Goal: Understand process/instructions

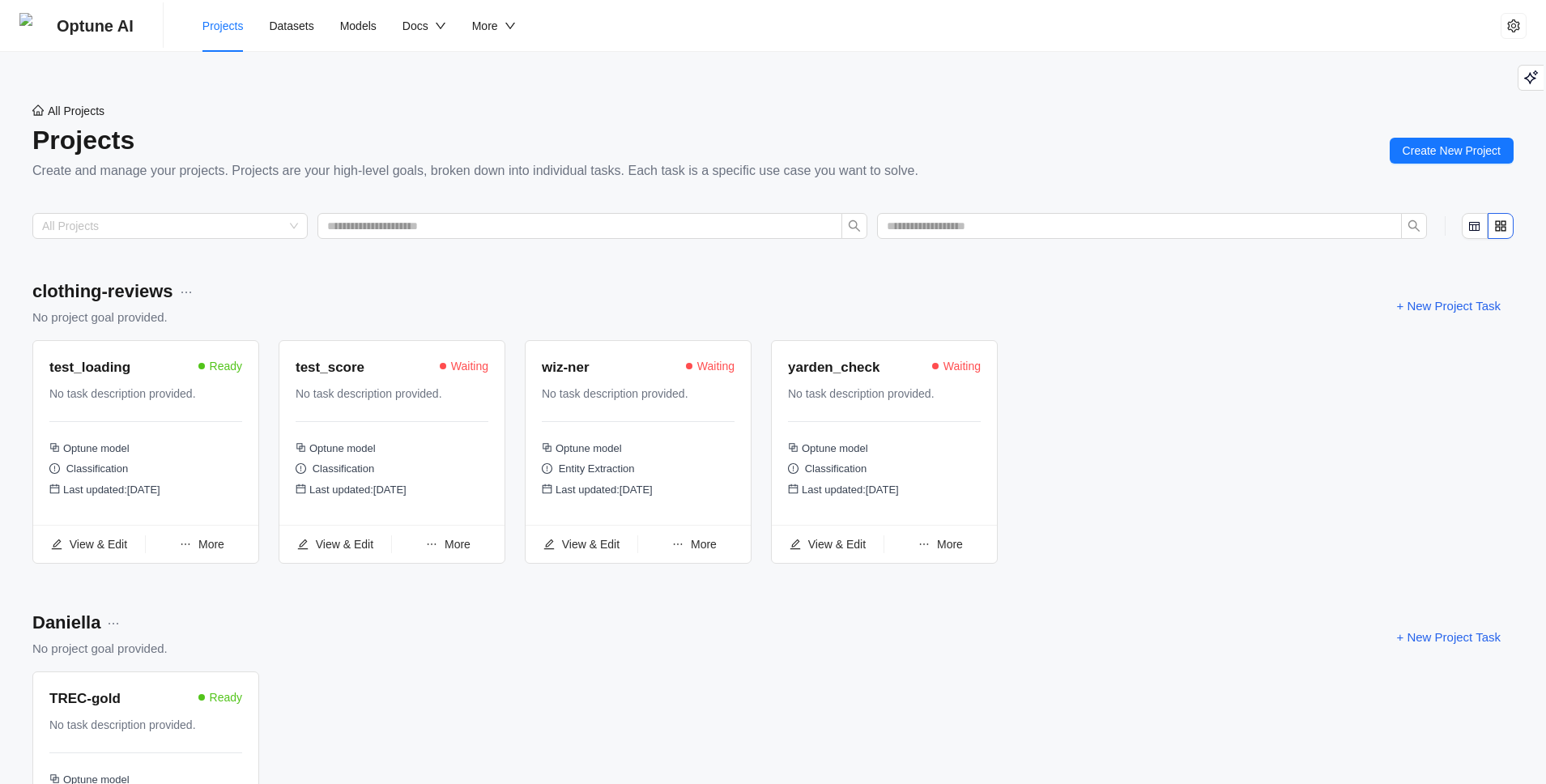
click at [127, 379] on div "test_loading Ready" at bounding box center [146, 370] width 193 height 24
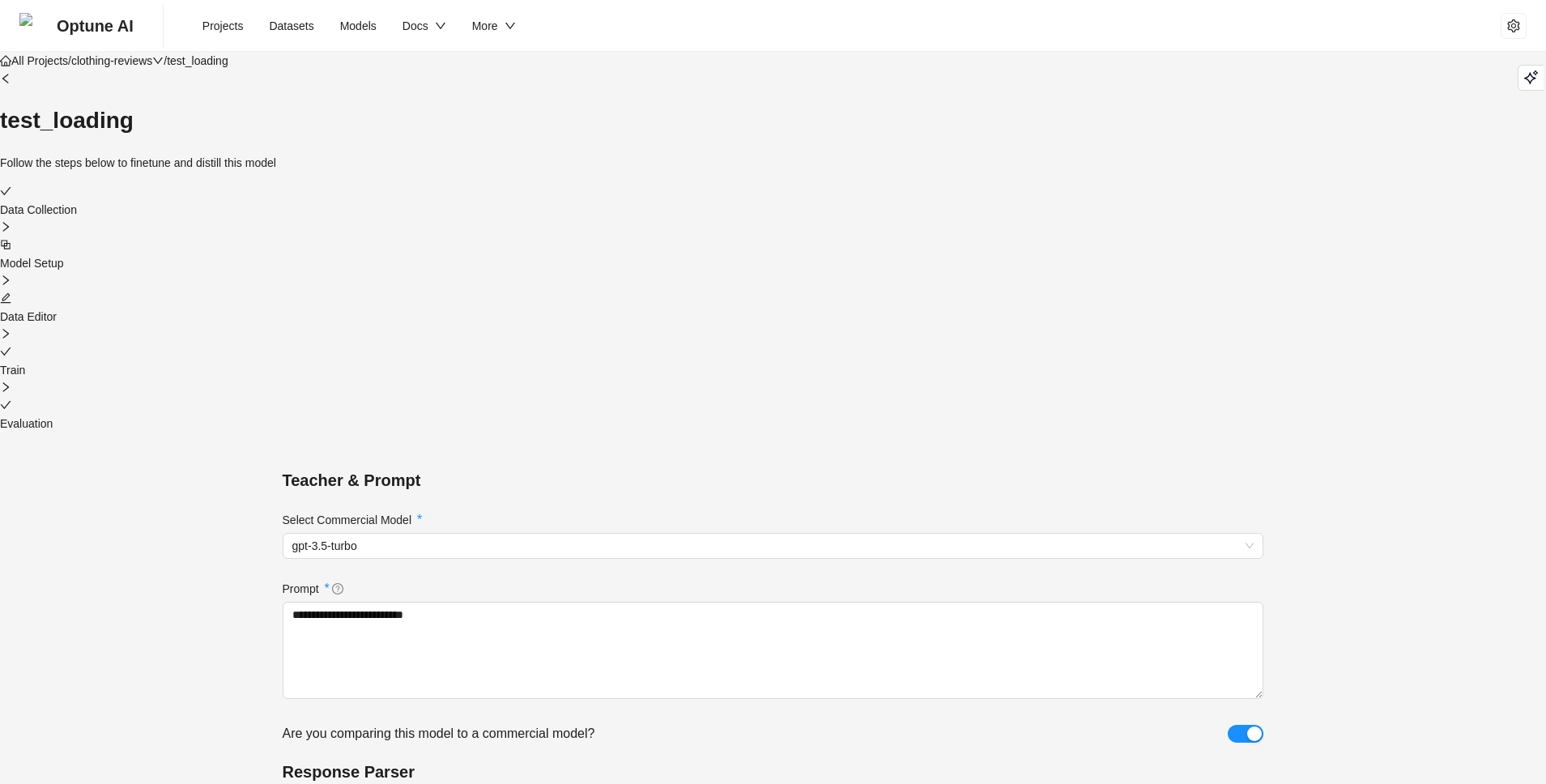
click at [823, 183] on div "Data Collection Model Setup Data Editor Train Evaluation" at bounding box center [773, 308] width 1546 height 250
click at [813, 290] on div at bounding box center [773, 299] width 1546 height 18
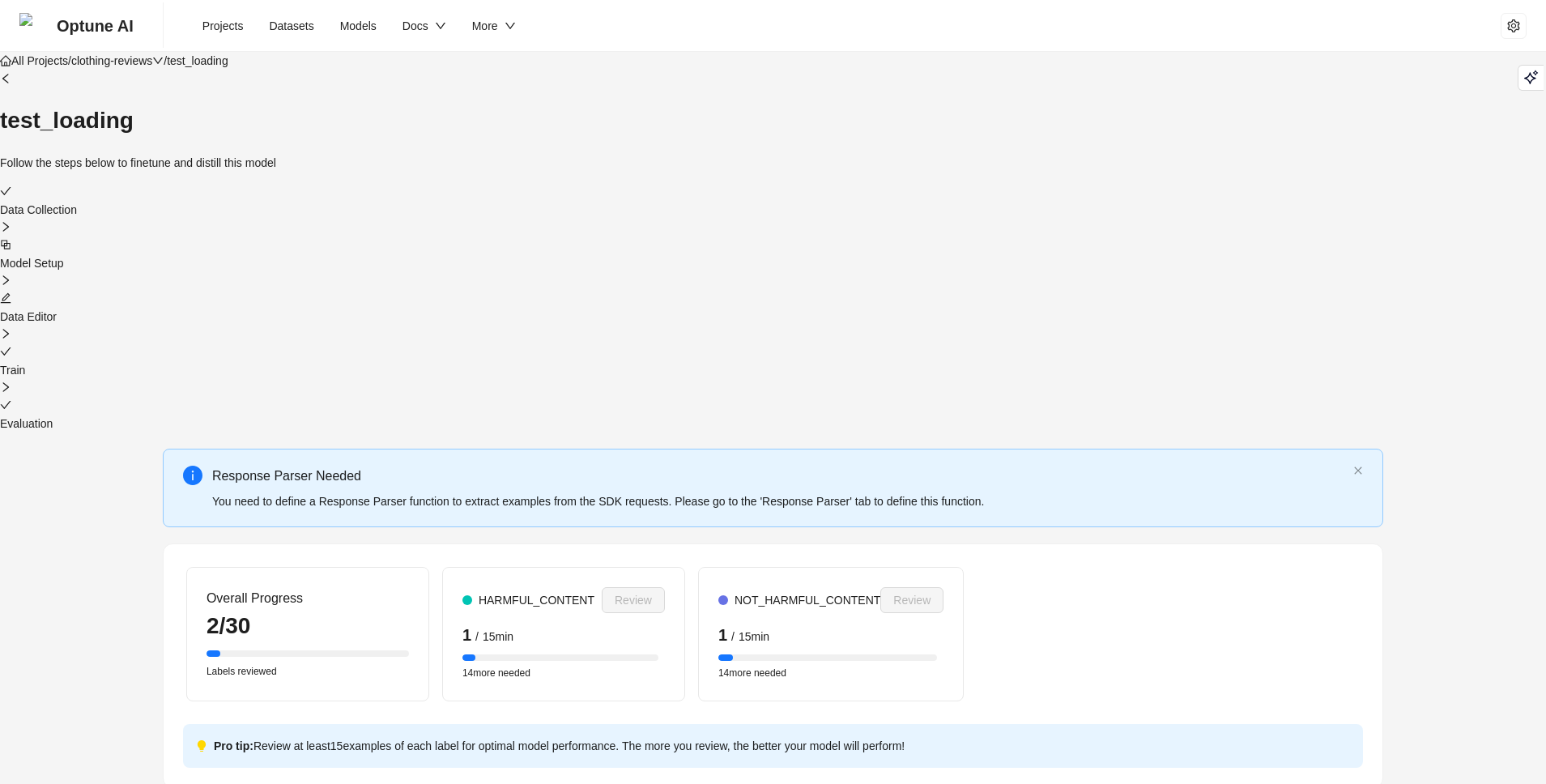
click at [11, 399] on icon "check" at bounding box center [6, 405] width 11 height 11
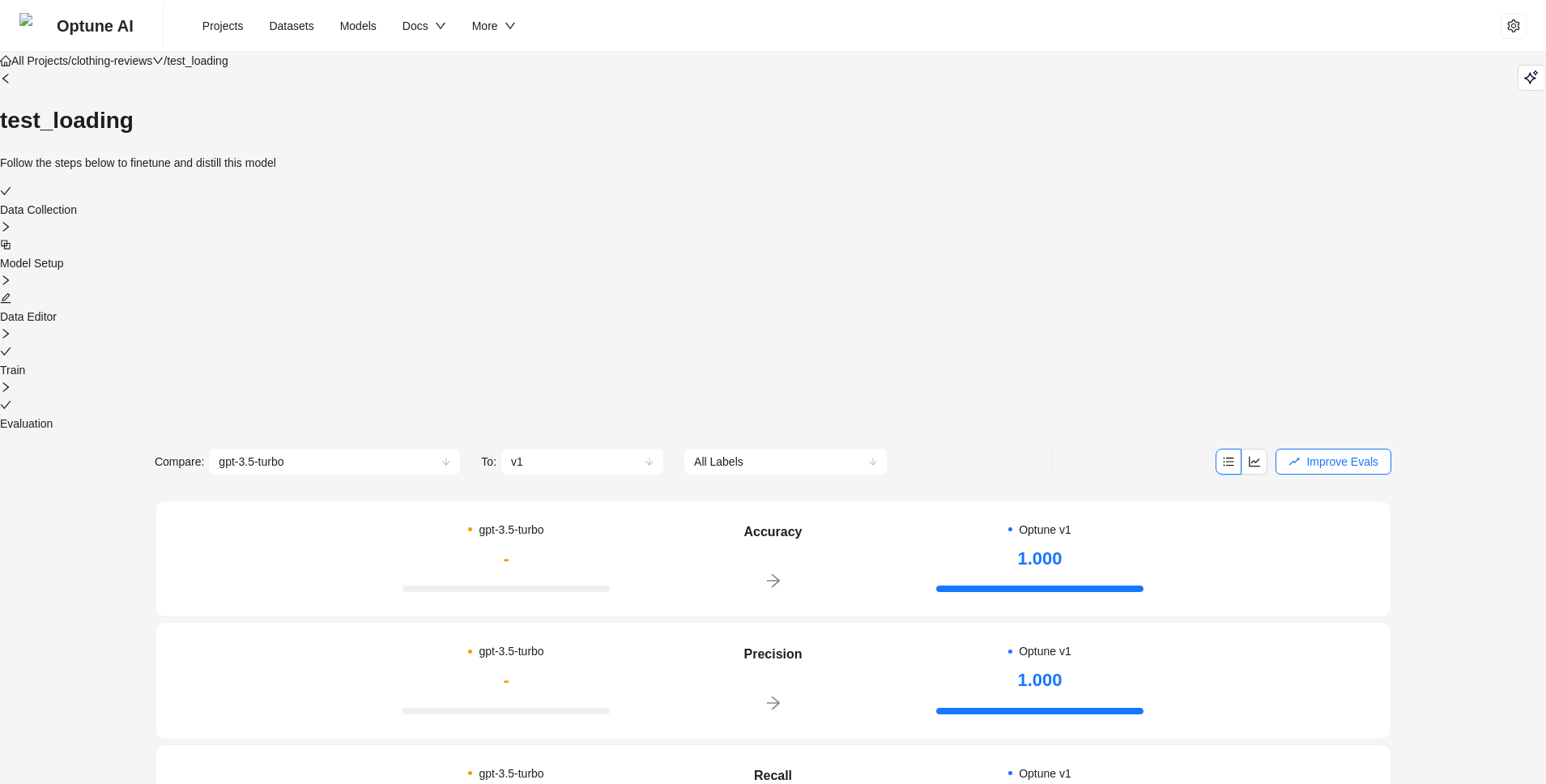
click at [11, 292] on icon "edit" at bounding box center [6, 298] width 11 height 11
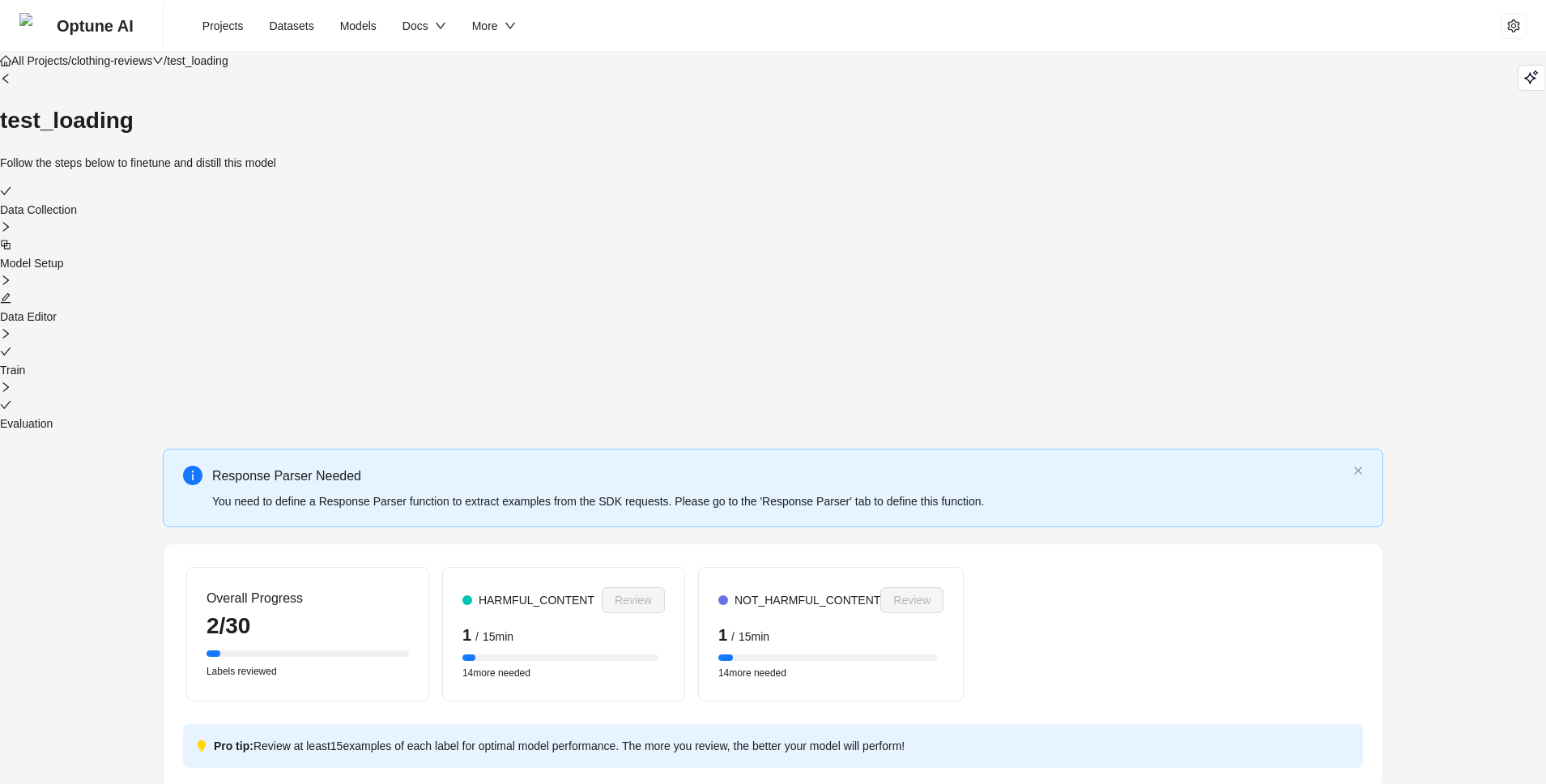
click at [388, 153] on div "All Projects / clothing-reviews / test_loading test_loading Follow the steps be…" at bounding box center [773, 117] width 1546 height 131
